Goal: Task Accomplishment & Management: Manage account settings

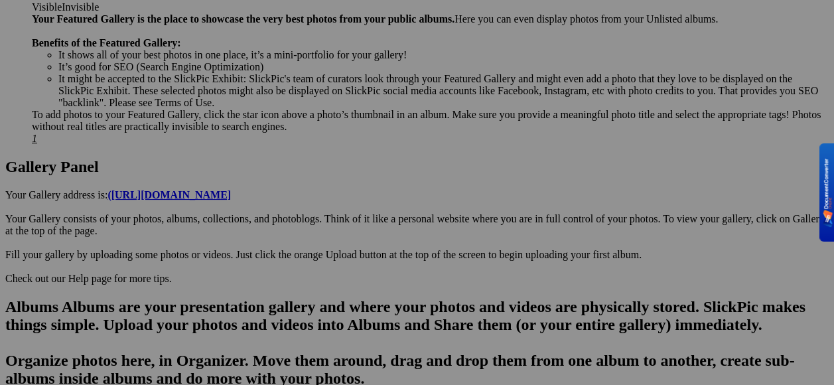
scroll to position [664, 0]
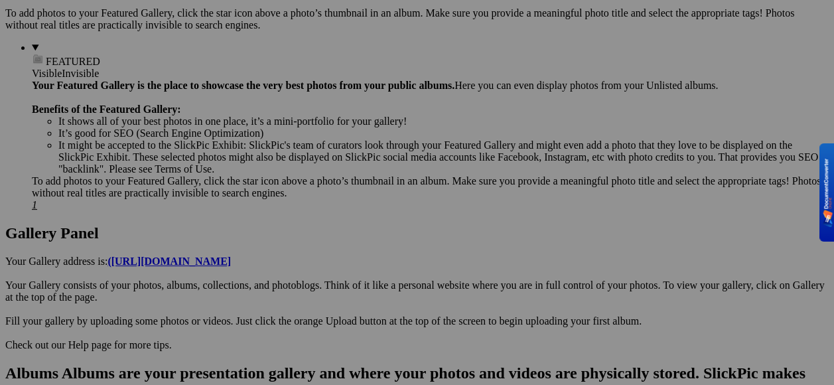
scroll to position [597, 0]
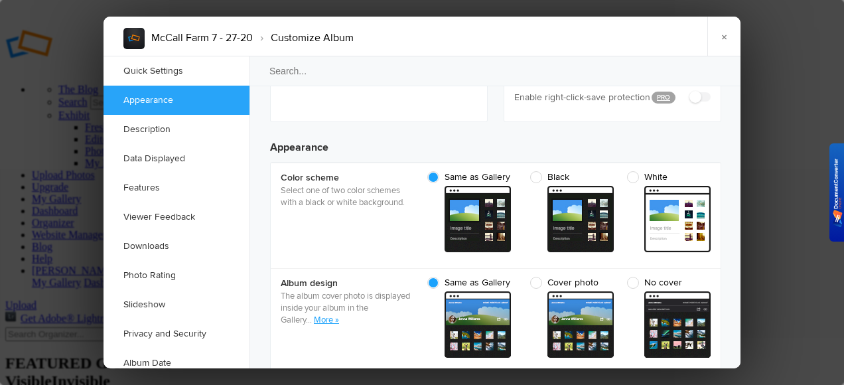
scroll to position [199, 0]
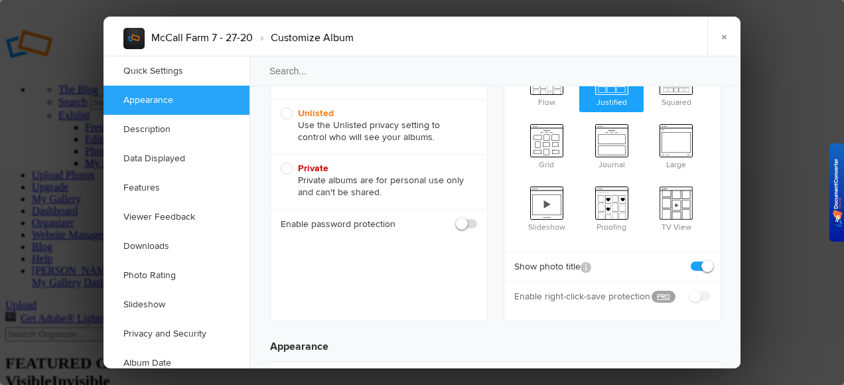
click at [189, 100] on link "Appearance" at bounding box center [177, 100] width 146 height 29
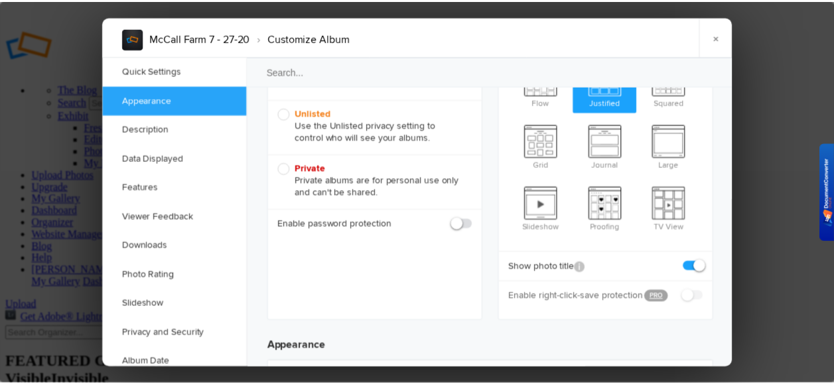
scroll to position [421, 0]
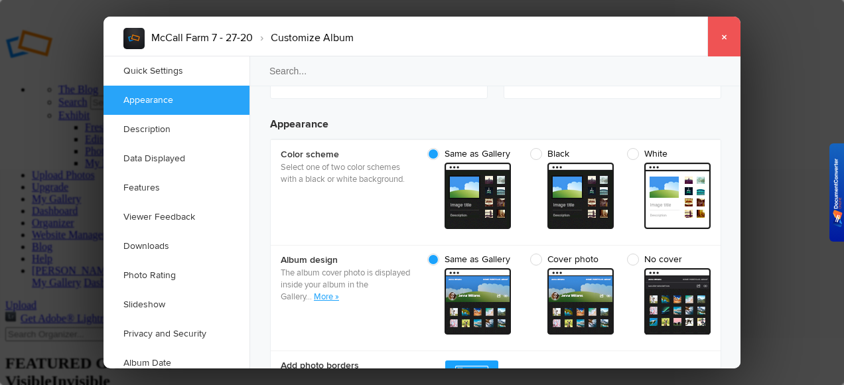
click at [722, 38] on link "×" at bounding box center [724, 37] width 33 height 40
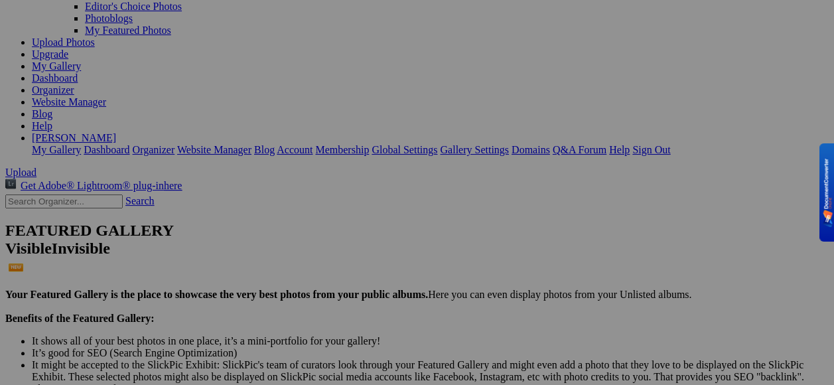
scroll to position [0, 0]
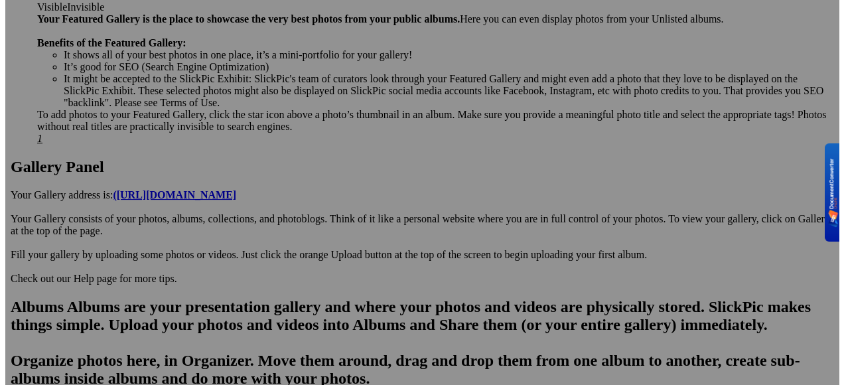
scroll to position [664, 0]
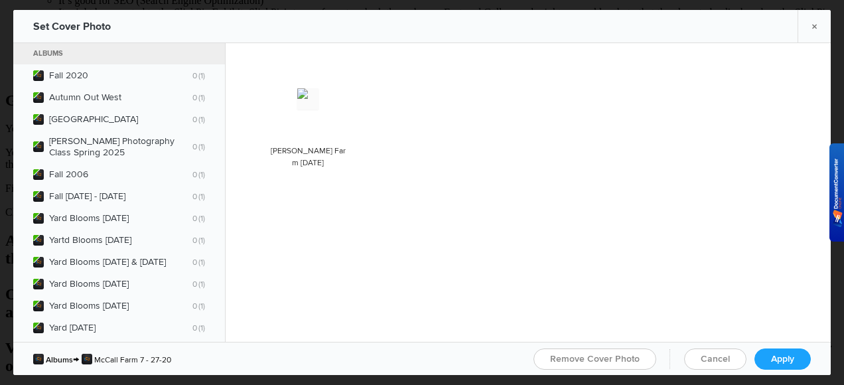
click at [771, 293] on div "Albums Fall 2020 0 1 Autumn Out West 0 1 Monument Valley 0 1 Furman Photography…" at bounding box center [422, 192] width 818 height 299
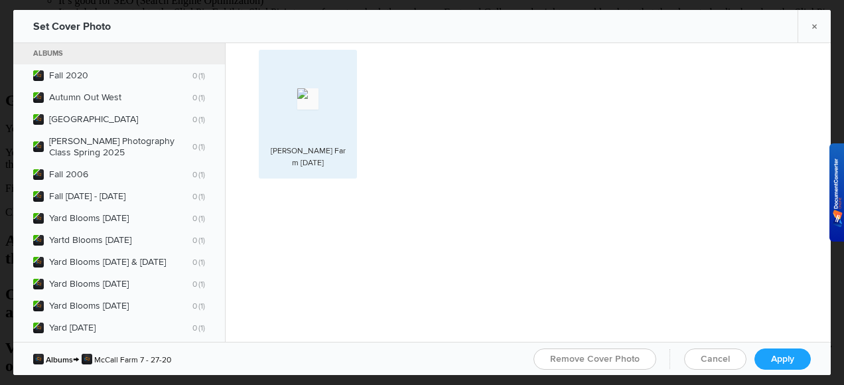
click at [303, 125] on spn-photo-picker-thumb-image-tag at bounding box center [308, 98] width 85 height 85
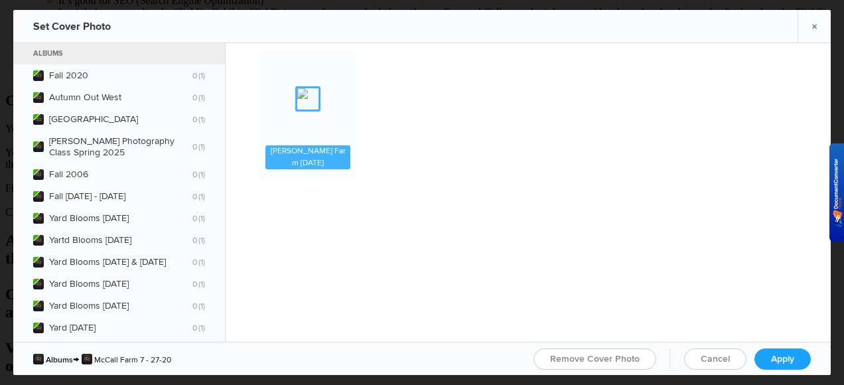
drag, startPoint x: 373, startPoint y: 129, endPoint x: 354, endPoint y: 192, distance: 65.7
click at [354, 192] on spn-photo-picker-thumb-item-photo "Photo is hidden McCall Farm 7-27-20" at bounding box center [312, 123] width 106 height 147
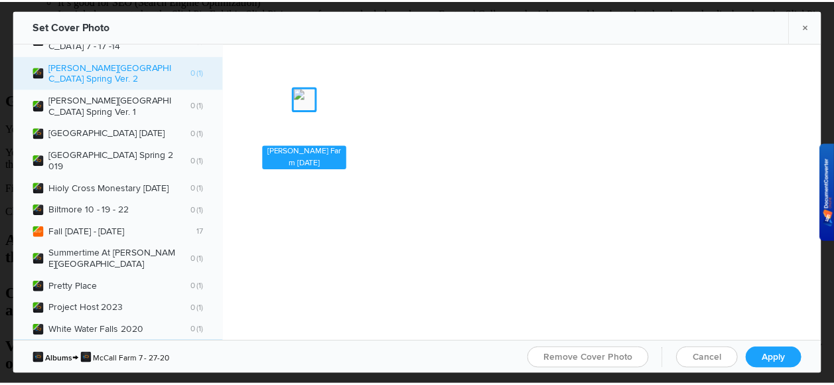
scroll to position [1128, 0]
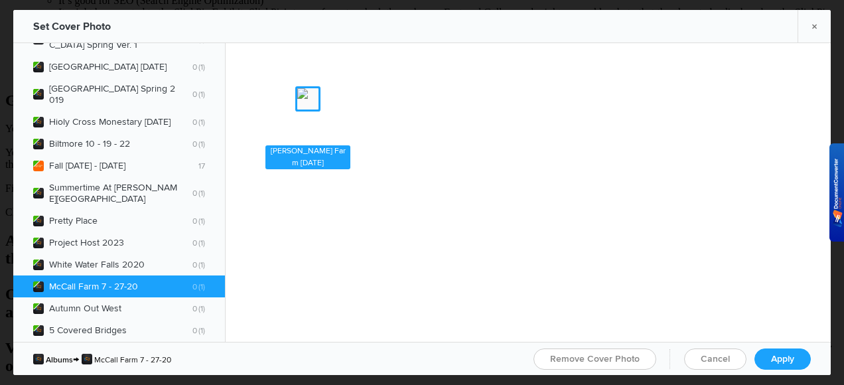
click at [162, 281] on b "McCall Farm 7 - 27-20 0 1" at bounding box center [127, 286] width 156 height 11
drag, startPoint x: 169, startPoint y: 271, endPoint x: 151, endPoint y: 274, distance: 17.5
click at [151, 281] on b "McCall Farm 7 - 27-20 0 1" at bounding box center [127, 286] width 156 height 11
click at [40, 281] on img at bounding box center [38, 286] width 11 height 11
click at [319, 95] on img at bounding box center [307, 98] width 21 height 21
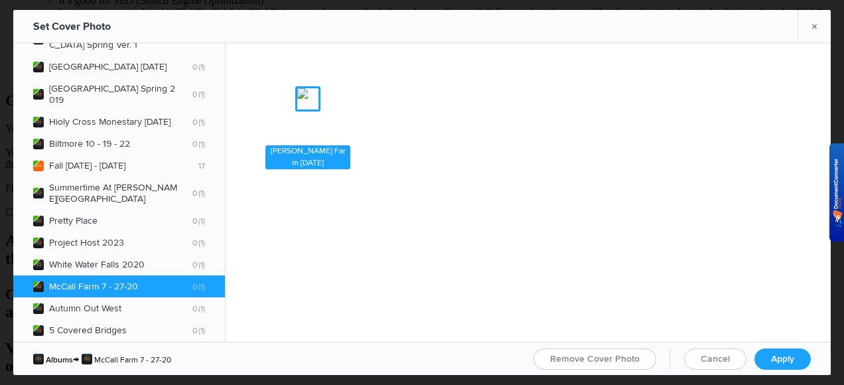
click at [343, 163] on div "McCall Farm 7-27-20" at bounding box center [308, 157] width 85 height 24
click at [775, 354] on span "Apply" at bounding box center [782, 358] width 23 height 11
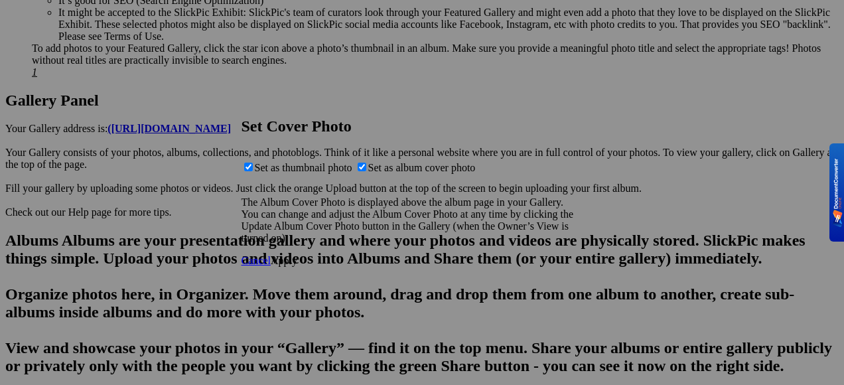
click at [297, 266] on span "Apply" at bounding box center [284, 260] width 27 height 11
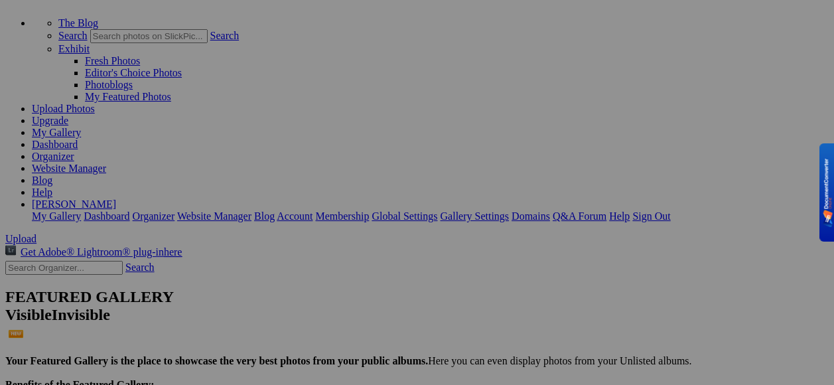
scroll to position [0, 0]
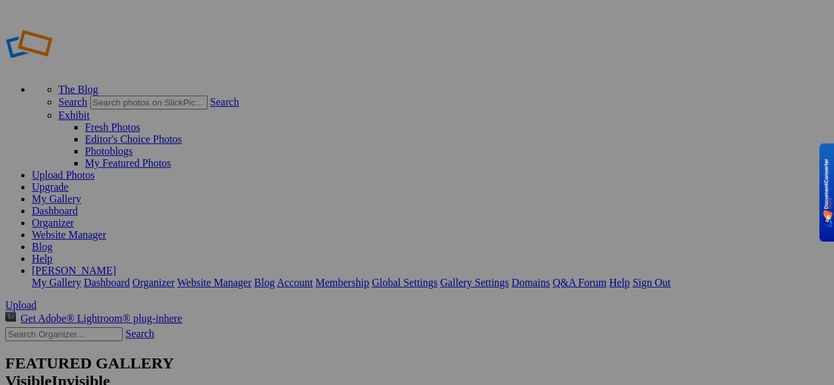
click at [81, 193] on link "My Gallery" at bounding box center [56, 198] width 49 height 11
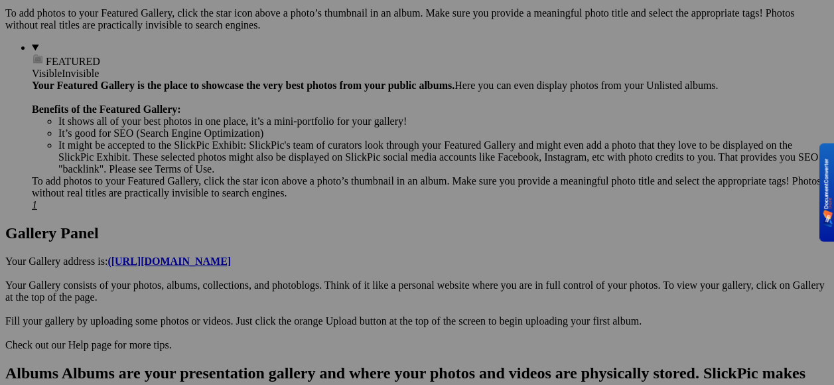
scroll to position [597, 0]
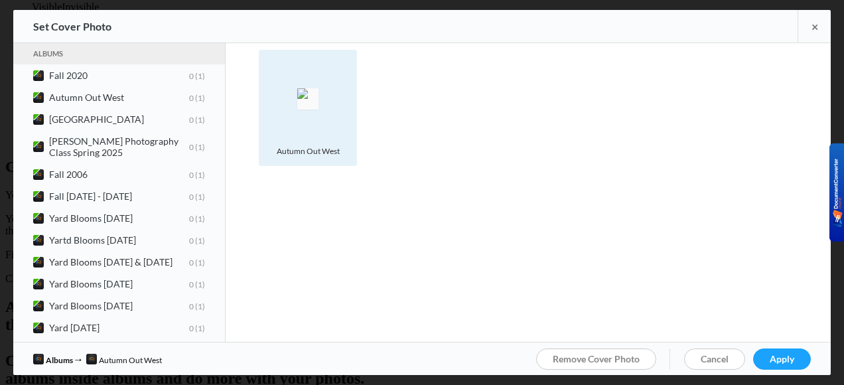
click at [343, 157] on div "Autumn Out West" at bounding box center [308, 151] width 70 height 12
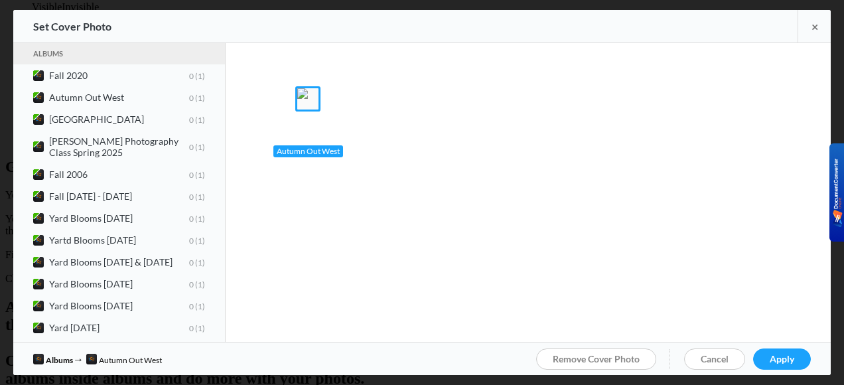
click at [390, 140] on div "Photo is hidden Autumn Out West" at bounding box center [535, 117] width 552 height 135
click at [319, 110] on img at bounding box center [307, 98] width 21 height 21
click at [155, 96] on b "Autumn Out West 0 1" at bounding box center [127, 97] width 156 height 11
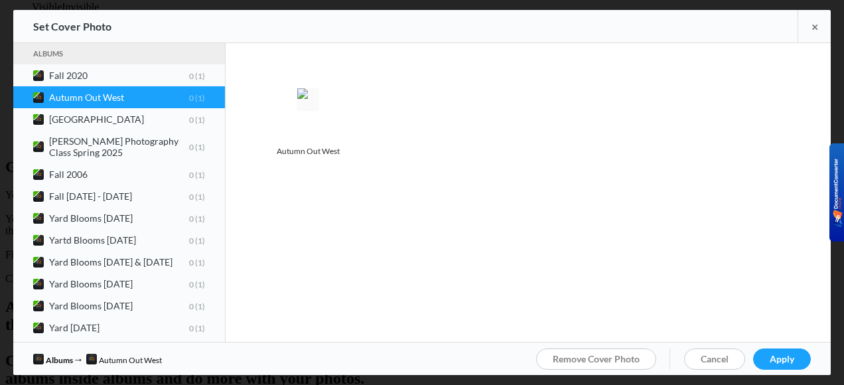
click at [49, 96] on b "Autumn Out West 0 1" at bounding box center [127, 97] width 156 height 11
drag, startPoint x: 39, startPoint y: 96, endPoint x: 239, endPoint y: 78, distance: 200.5
click at [239, 78] on div "Photo is hidden Autumn Out West" at bounding box center [422, 113] width 818 height 141
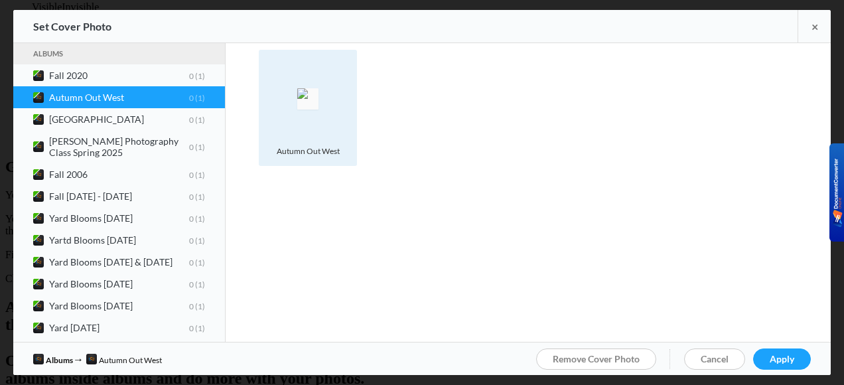
click at [297, 88] on img at bounding box center [307, 98] width 21 height 21
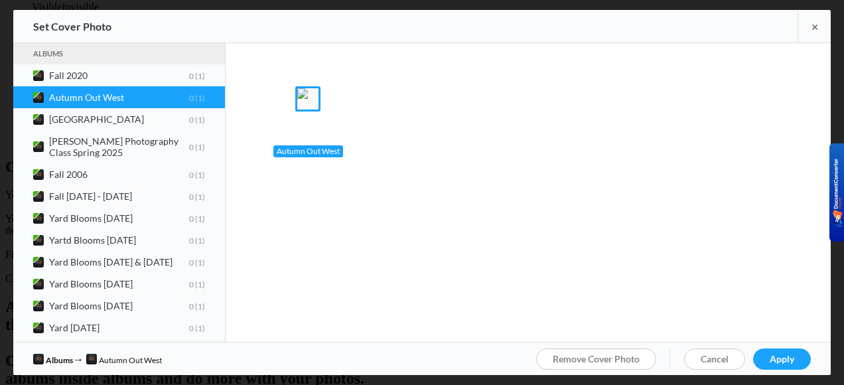
click at [319, 88] on img at bounding box center [307, 98] width 21 height 21
click at [297, 110] on img at bounding box center [307, 98] width 21 height 21
click at [319, 110] on img at bounding box center [307, 98] width 21 height 21
click at [340, 157] on div "Autumn Out West" at bounding box center [308, 151] width 70 height 12
click at [337, 157] on div "Autumn Out West" at bounding box center [308, 151] width 70 height 12
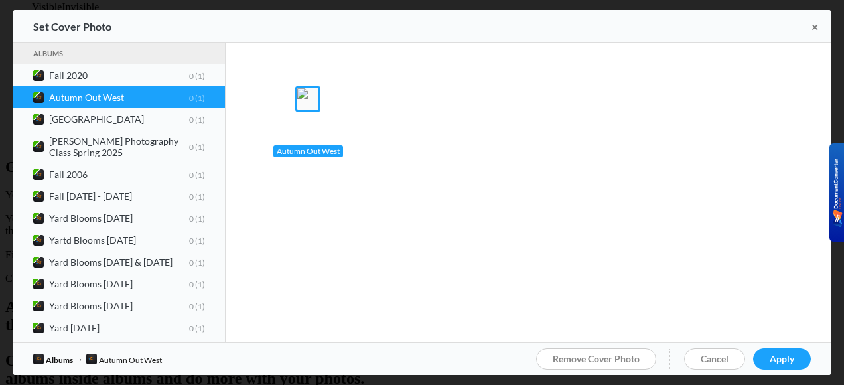
click at [312, 102] on img at bounding box center [307, 98] width 21 height 21
drag, startPoint x: 312, startPoint y: 101, endPoint x: 266, endPoint y: 191, distance: 100.9
click at [266, 185] on spn-photo-picker-thumb-item-photo "Photo is hidden Autumn Out West" at bounding box center [312, 117] width 106 height 135
click at [770, 360] on span "Apply" at bounding box center [782, 358] width 25 height 11
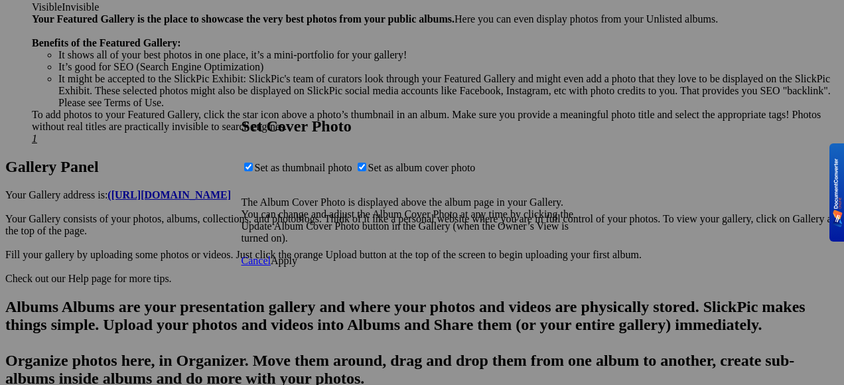
click at [271, 266] on span "Cancel" at bounding box center [256, 260] width 29 height 11
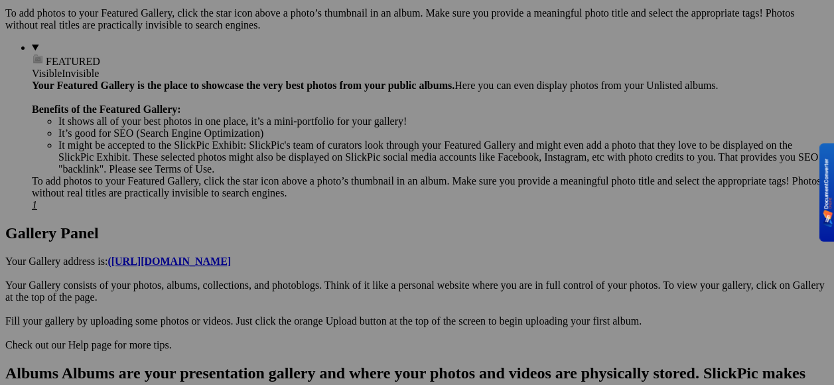
scroll to position [664, 0]
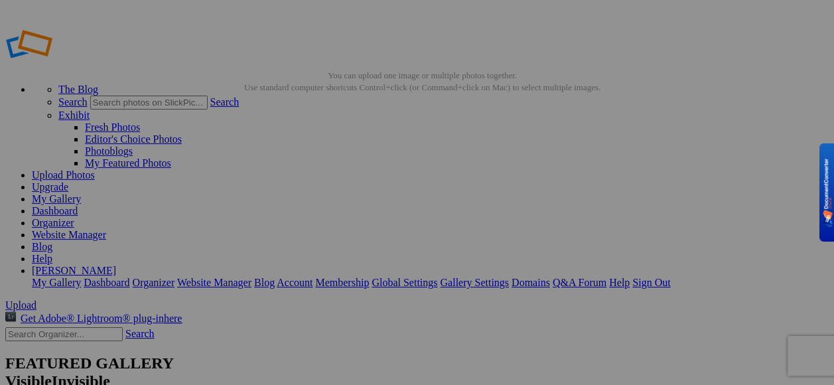
click at [81, 193] on link "My Gallery" at bounding box center [56, 198] width 49 height 11
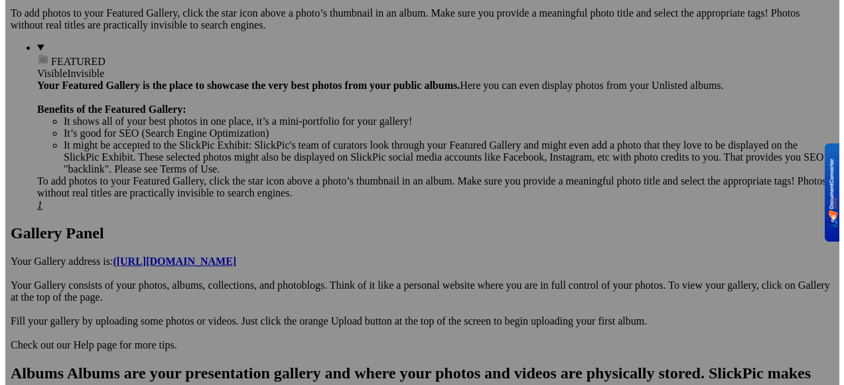
scroll to position [597, 0]
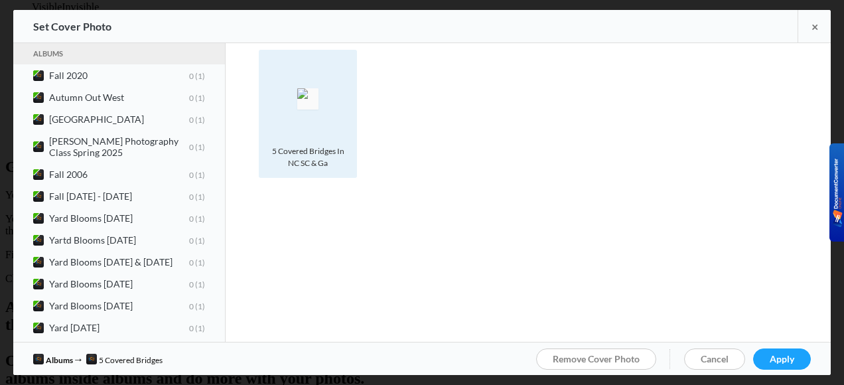
click at [345, 166] on div "5 Covered Bridges In NC SC & Ga" at bounding box center [308, 157] width 85 height 24
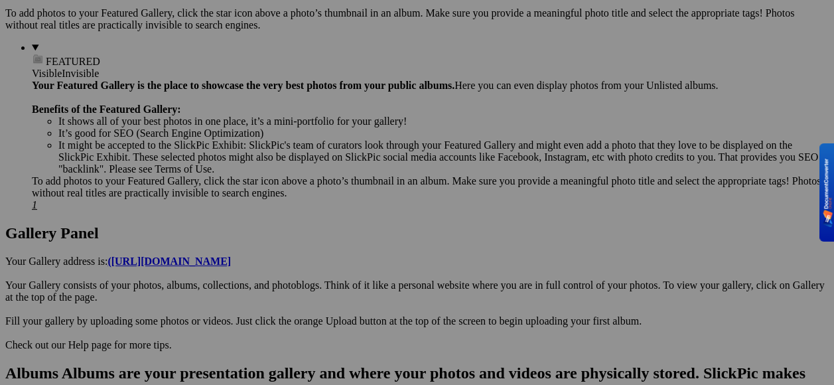
scroll to position [597, 0]
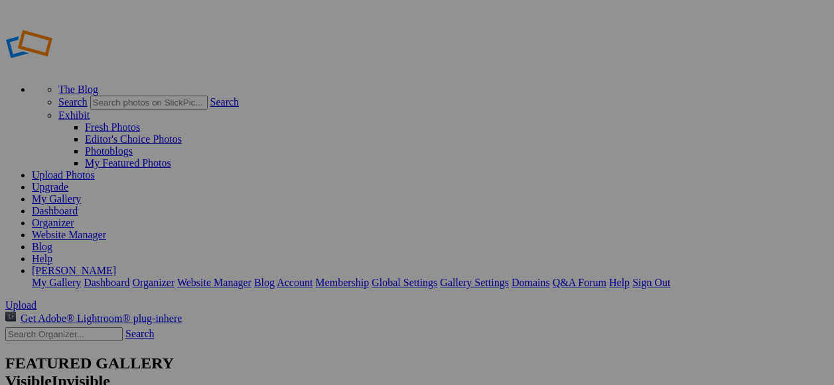
scroll to position [597, 0]
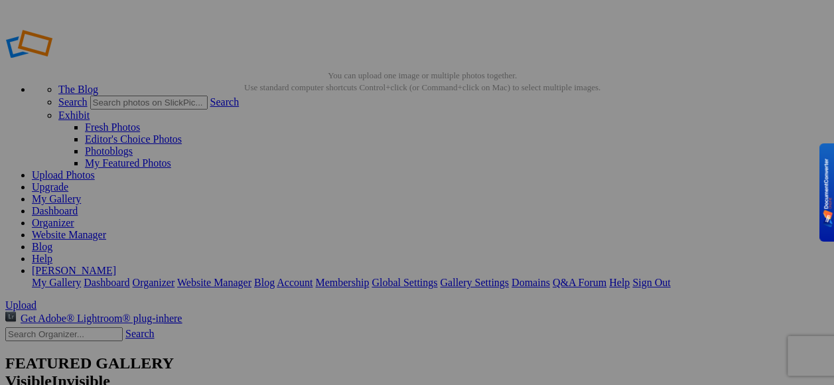
click at [81, 193] on link "My Gallery" at bounding box center [56, 198] width 49 height 11
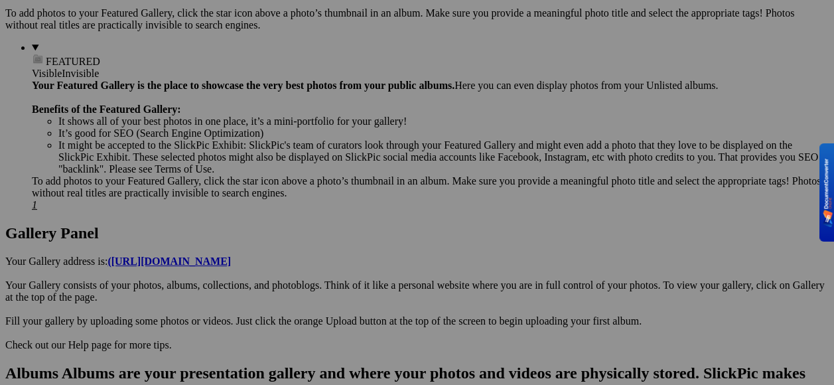
scroll to position [597, 0]
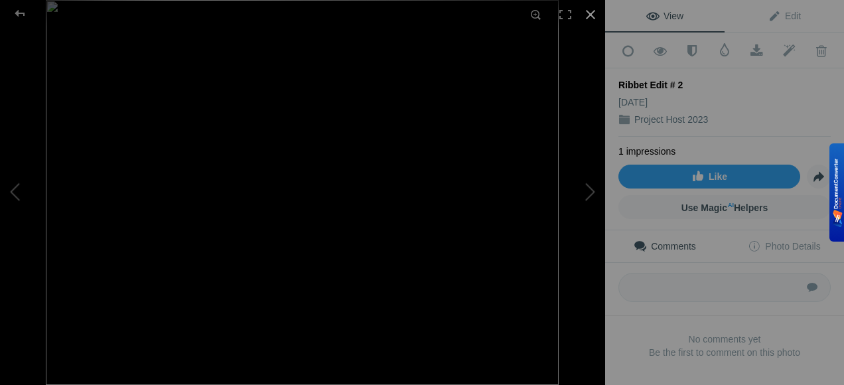
click at [591, 7] on div at bounding box center [590, 14] width 29 height 29
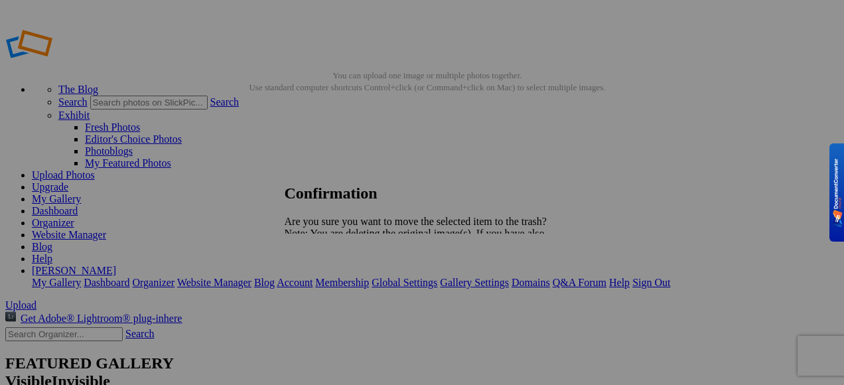
click at [329, 285] on span "Yes" at bounding box center [321, 279] width 15 height 11
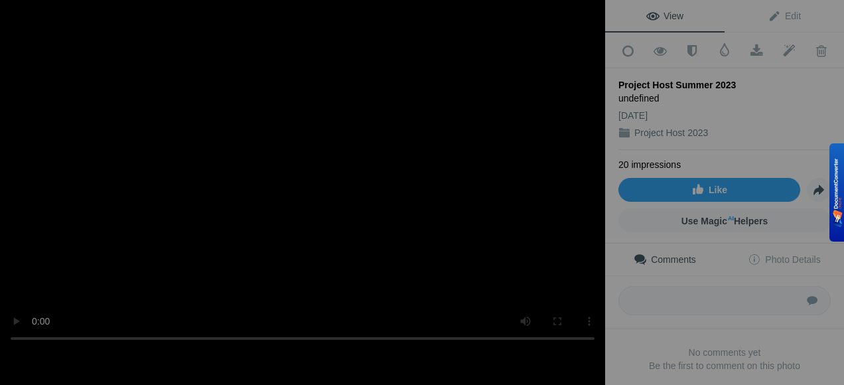
click at [219, 348] on video at bounding box center [302, 192] width 605 height 321
click at [166, 362] on vg-player at bounding box center [313, 192] width 605 height 385
click at [491, 378] on vg-player at bounding box center [313, 192] width 605 height 385
click at [588, 12] on div at bounding box center [590, 14] width 29 height 29
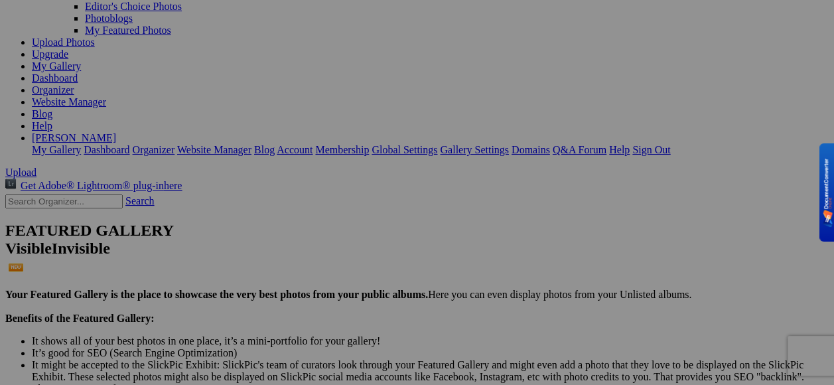
scroll to position [266, 0]
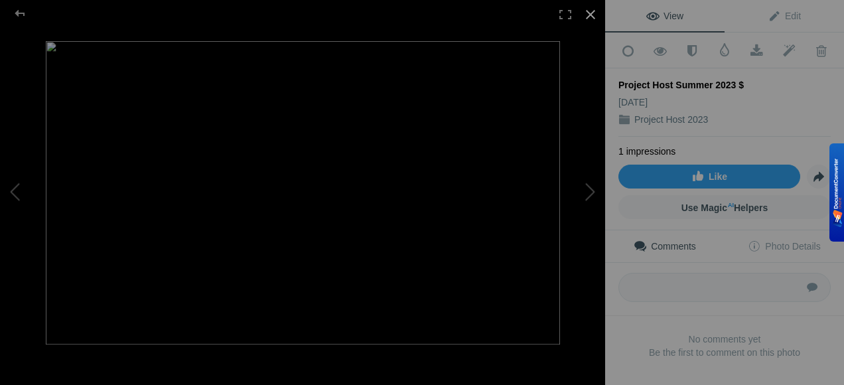
click at [587, 17] on div at bounding box center [590, 14] width 29 height 29
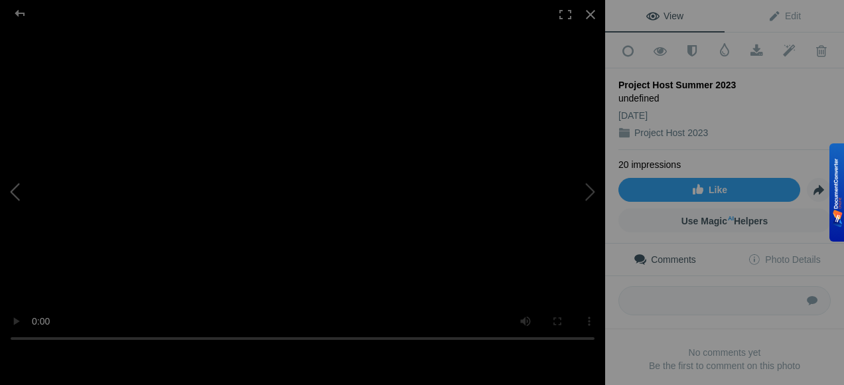
click at [19, 190] on button at bounding box center [50, 192] width 100 height 139
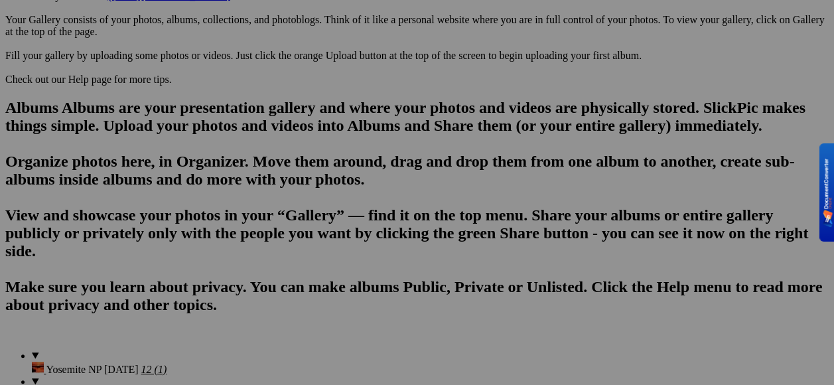
scroll to position [730, 0]
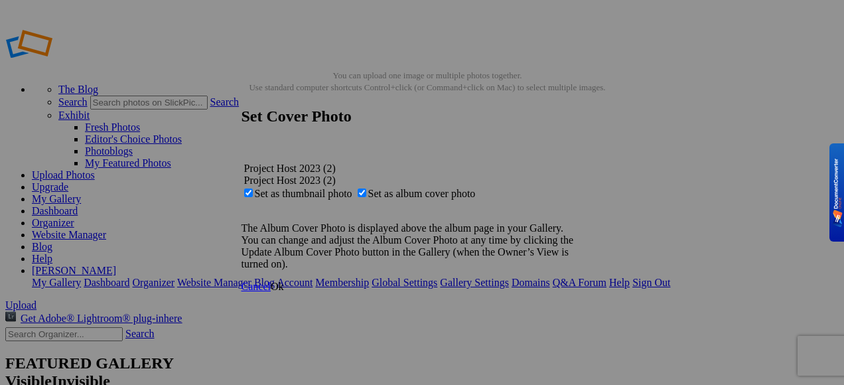
click at [284, 292] on span "Ok" at bounding box center [277, 286] width 13 height 11
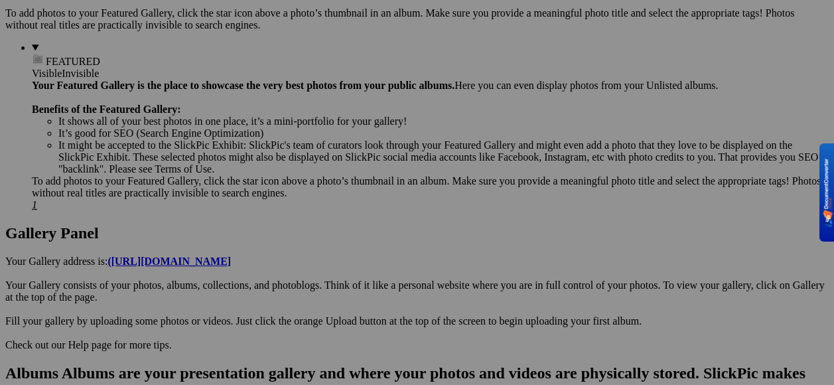
scroll to position [597, 0]
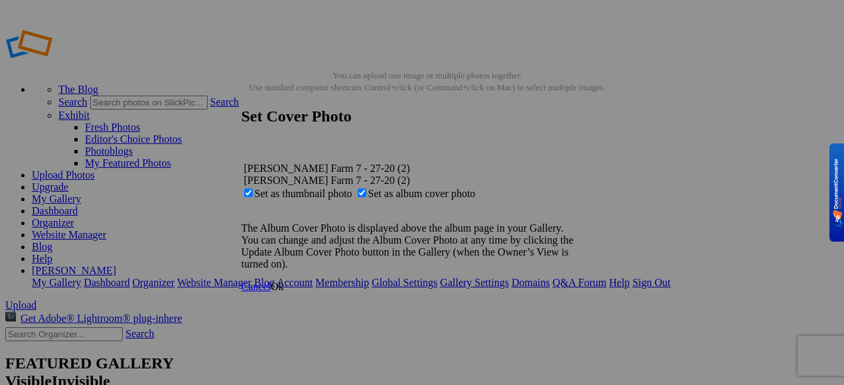
click at [284, 292] on span "Ok" at bounding box center [277, 286] width 13 height 11
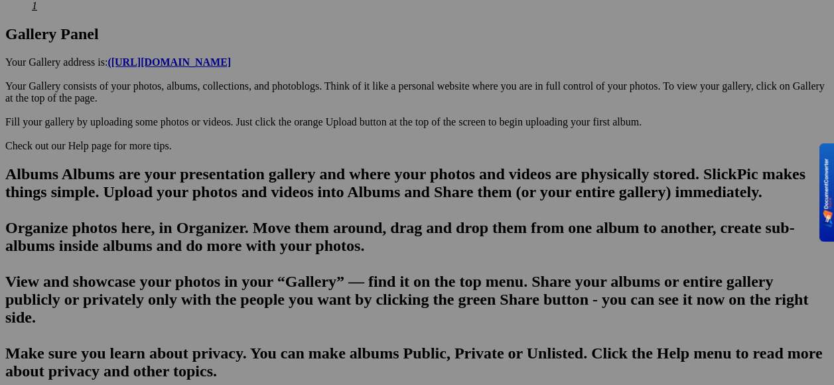
scroll to position [797, 0]
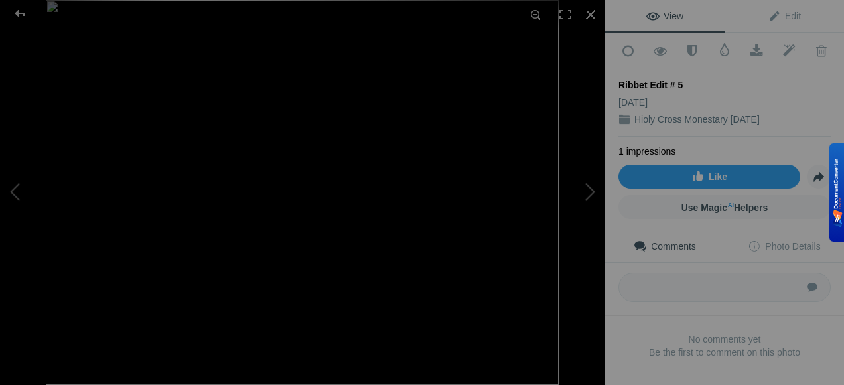
click at [415, 278] on img at bounding box center [302, 192] width 513 height 385
click at [593, 8] on div at bounding box center [590, 14] width 29 height 29
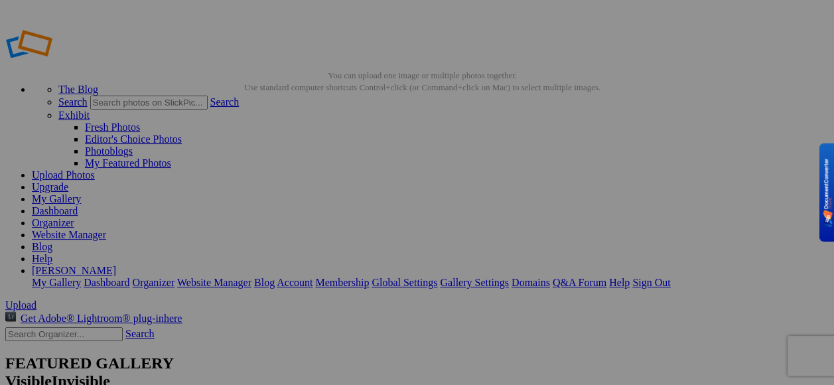
click at [81, 193] on link "My Gallery" at bounding box center [56, 198] width 49 height 11
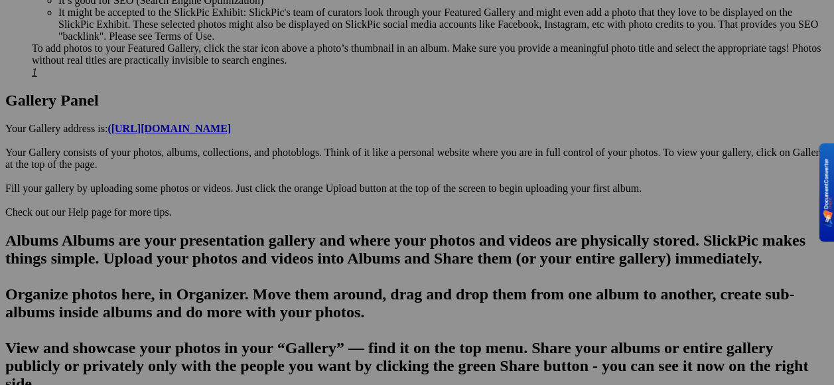
scroll to position [730, 0]
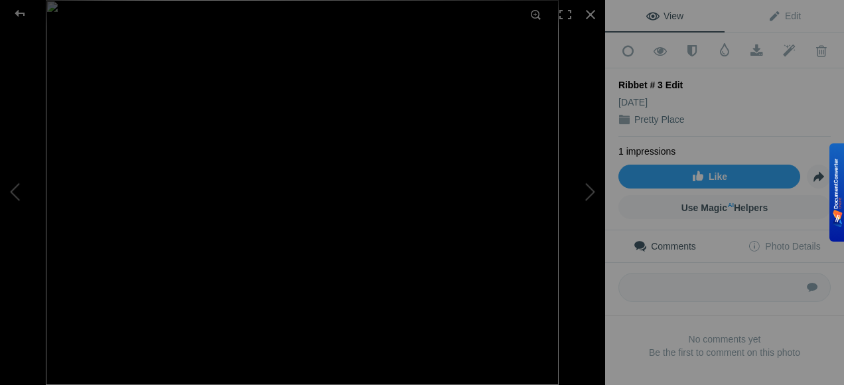
click at [591, 296] on div at bounding box center [348, 192] width 605 height 385
click at [589, 7] on div at bounding box center [590, 14] width 29 height 29
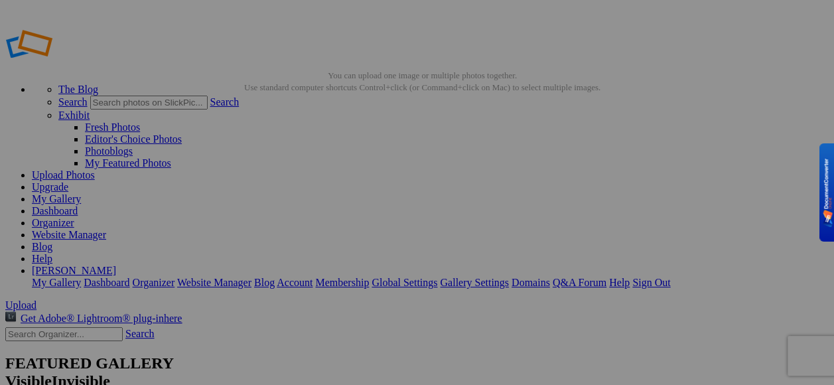
click at [81, 193] on link "My Gallery" at bounding box center [56, 198] width 49 height 11
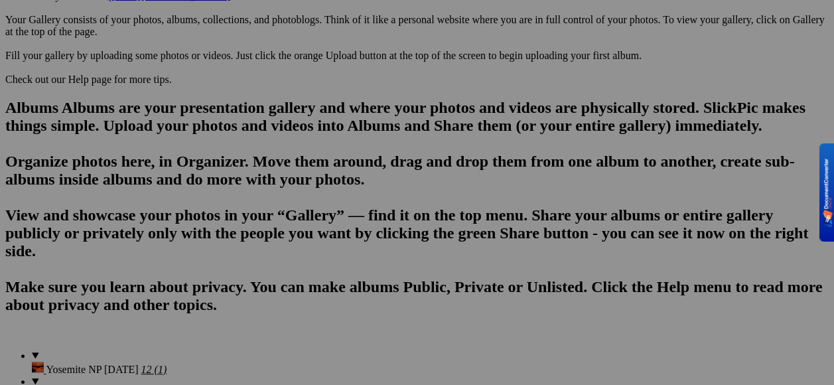
scroll to position [863, 0]
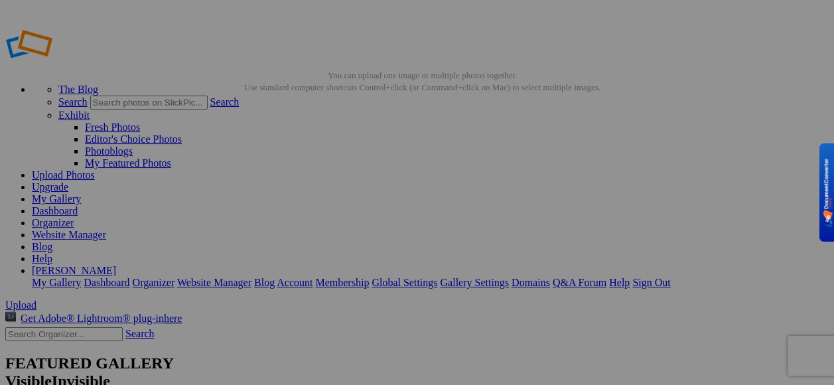
click at [81, 193] on link "My Gallery" at bounding box center [56, 198] width 49 height 11
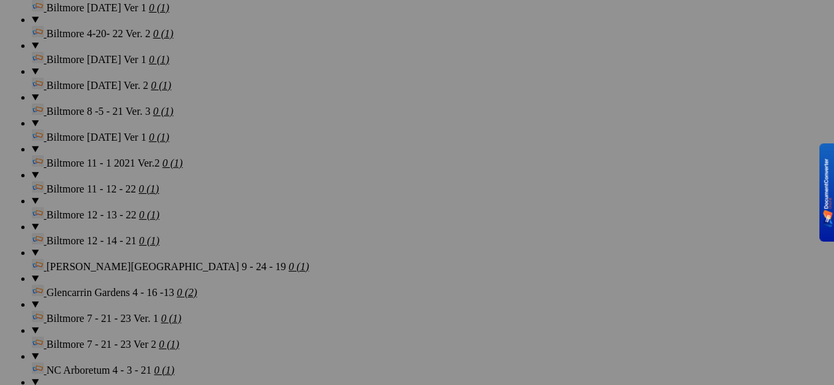
scroll to position [2366, 0]
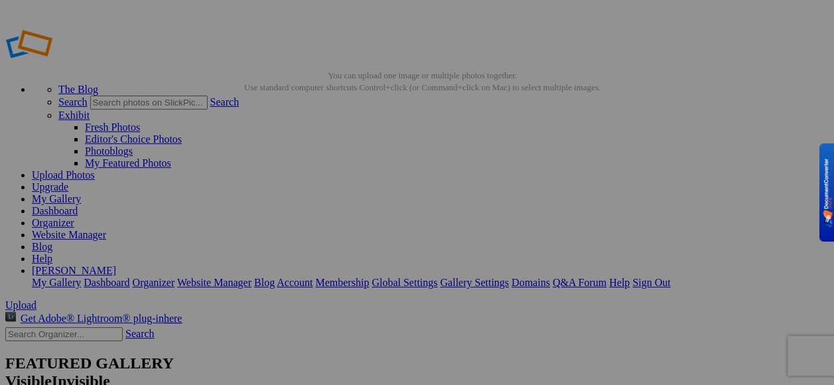
drag, startPoint x: 0, startPoint y: 0, endPoint x: 676, endPoint y: 236, distance: 715.9
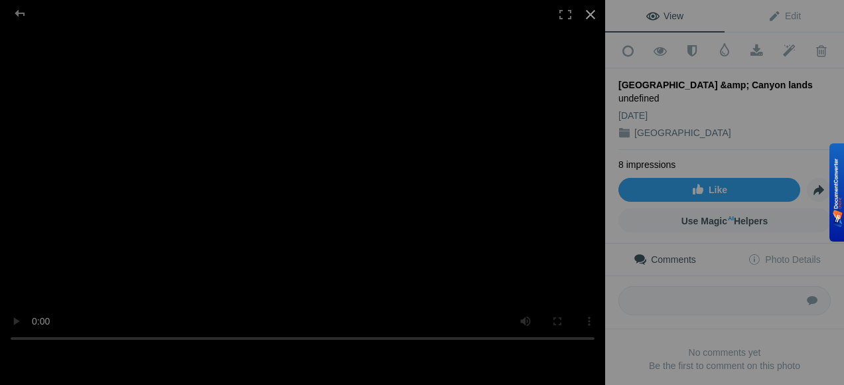
click at [592, 10] on div at bounding box center [590, 14] width 29 height 29
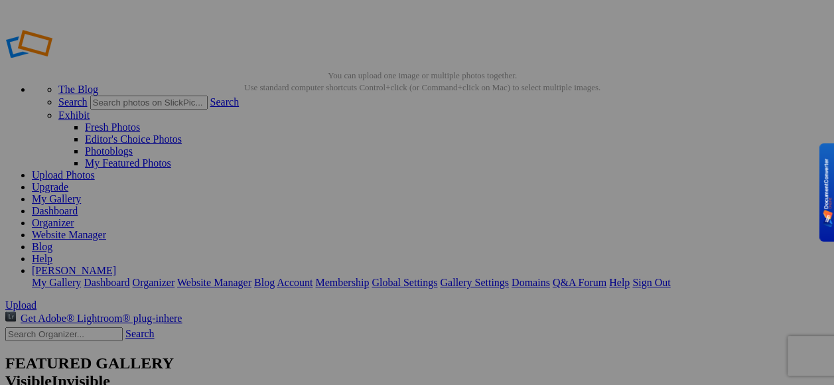
click at [74, 217] on link "Organizer" at bounding box center [53, 222] width 42 height 11
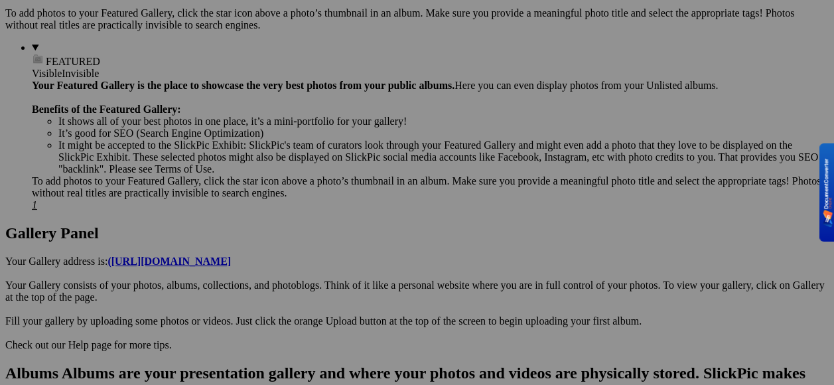
scroll to position [597, 0]
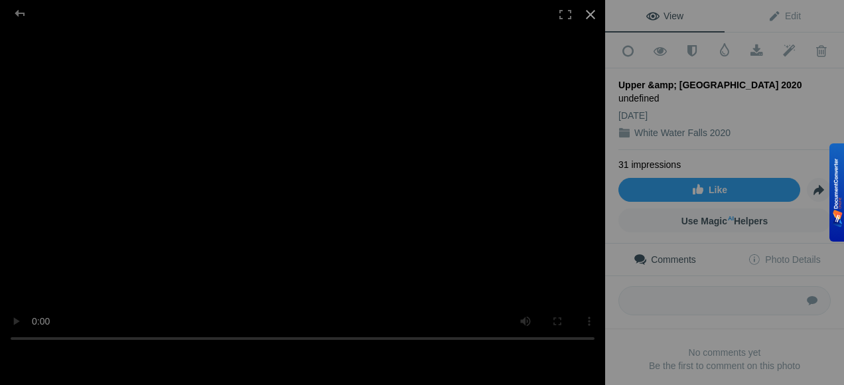
click at [588, 15] on div at bounding box center [590, 14] width 29 height 29
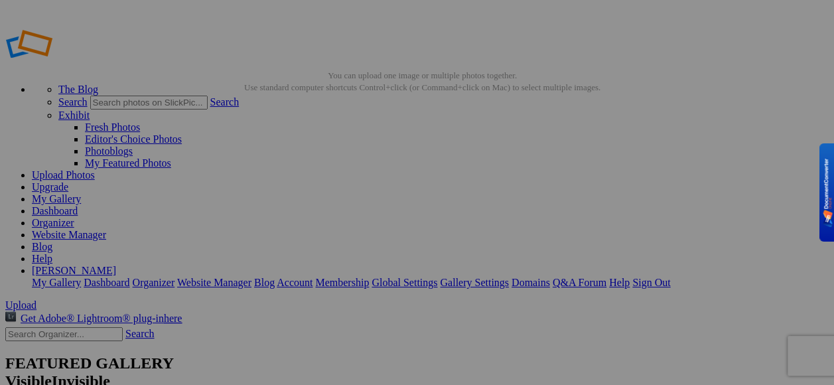
click at [81, 193] on link "My Gallery" at bounding box center [56, 198] width 49 height 11
